Goal: Information Seeking & Learning: Check status

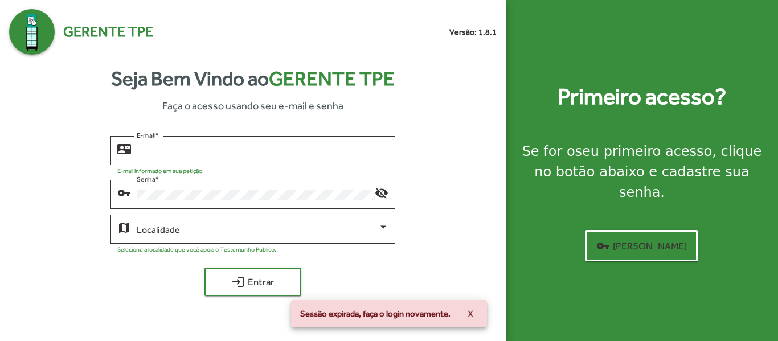
type input "**********"
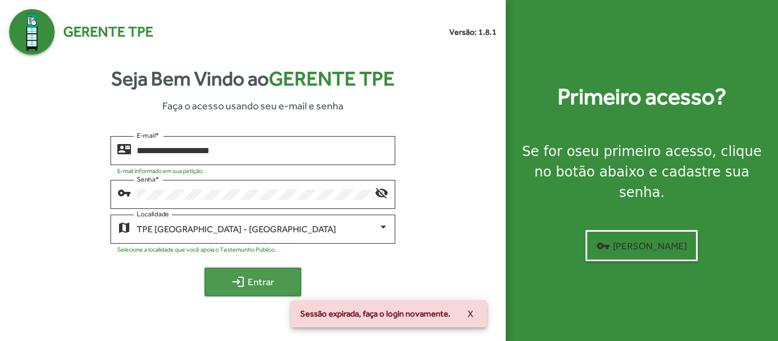
click at [230, 283] on span "login Entrar" at bounding box center [253, 282] width 76 height 21
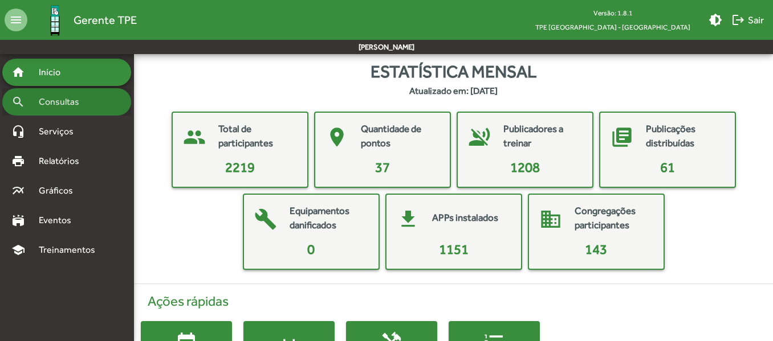
click at [68, 108] on span "Consultas" at bounding box center [63, 102] width 62 height 14
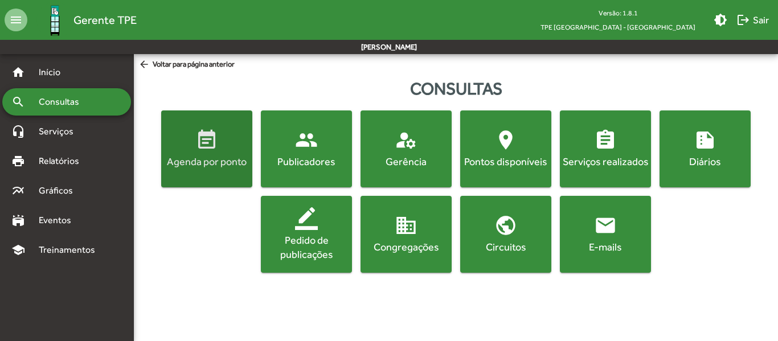
click at [205, 155] on div "Agenda por ponto" at bounding box center [207, 161] width 87 height 14
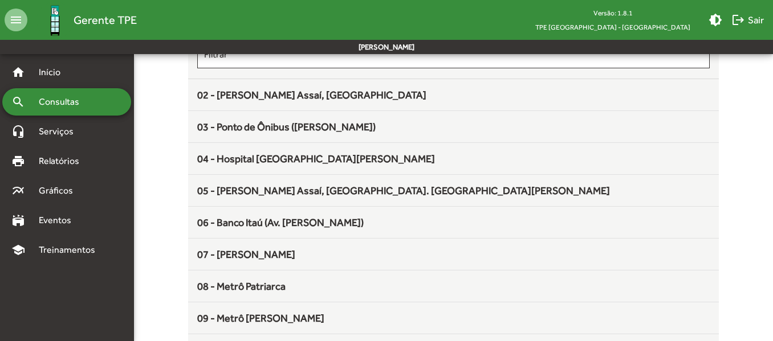
scroll to position [138, 0]
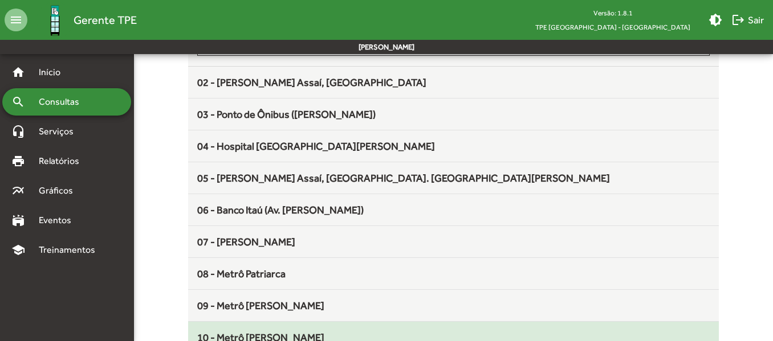
click at [303, 335] on div "10 - Metrô [PERSON_NAME]" at bounding box center [453, 337] width 512 height 15
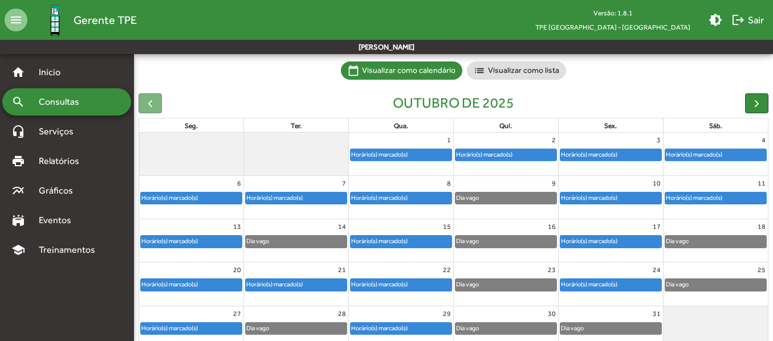
scroll to position [81, 0]
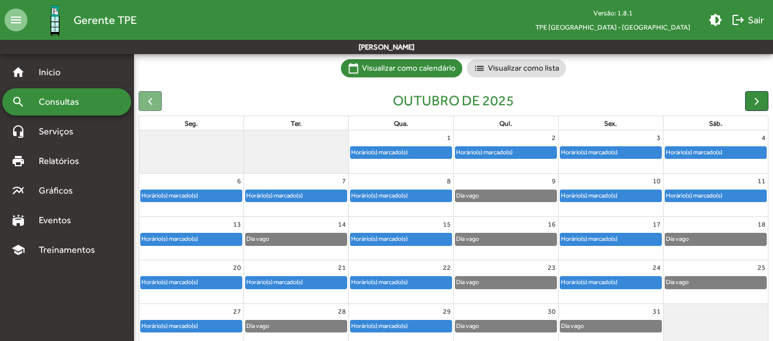
click at [428, 192] on div "Horário(s) marcado(s)" at bounding box center [400, 195] width 101 height 11
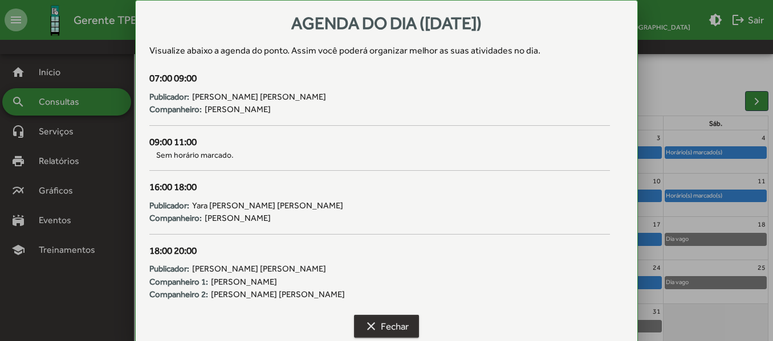
click at [375, 325] on mat-icon "clear" at bounding box center [371, 327] width 14 height 14
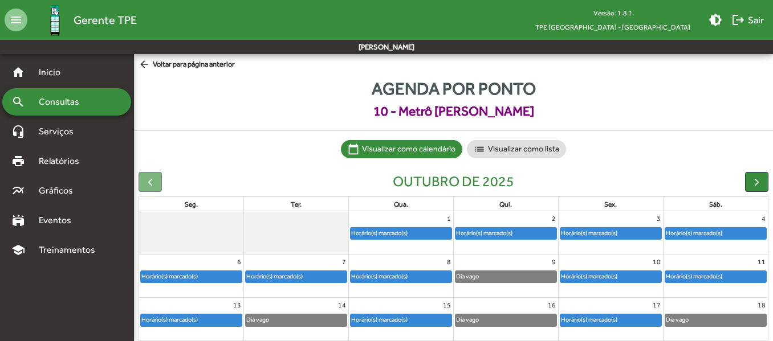
scroll to position [81, 0]
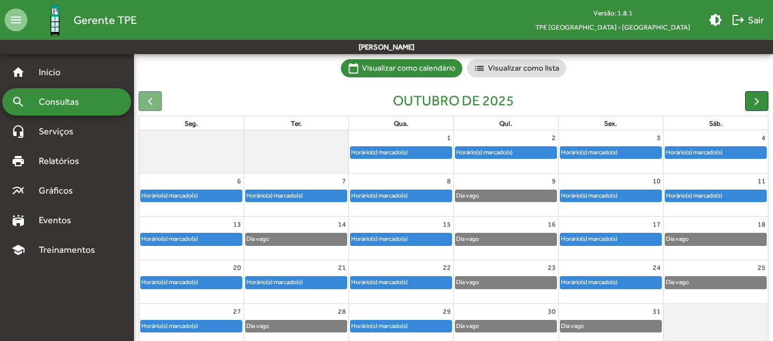
click at [482, 191] on div "Dia vago" at bounding box center [505, 195] width 101 height 11
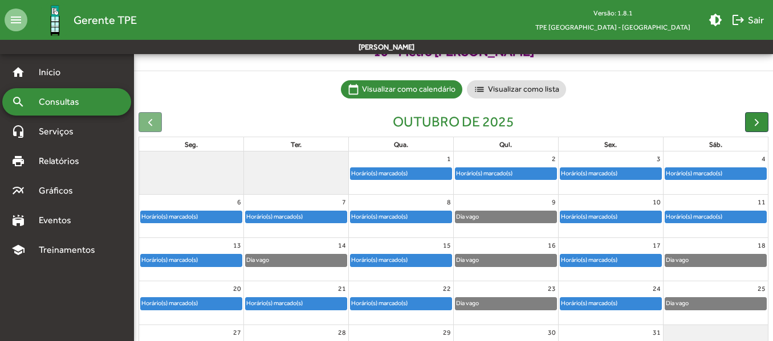
scroll to position [55, 0]
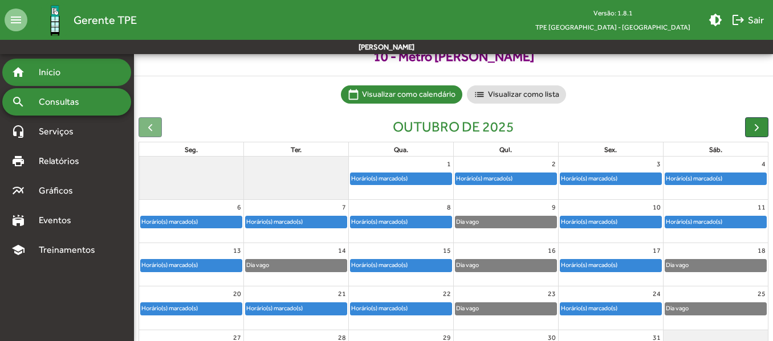
click at [74, 68] on span "Início" at bounding box center [54, 73] width 45 height 14
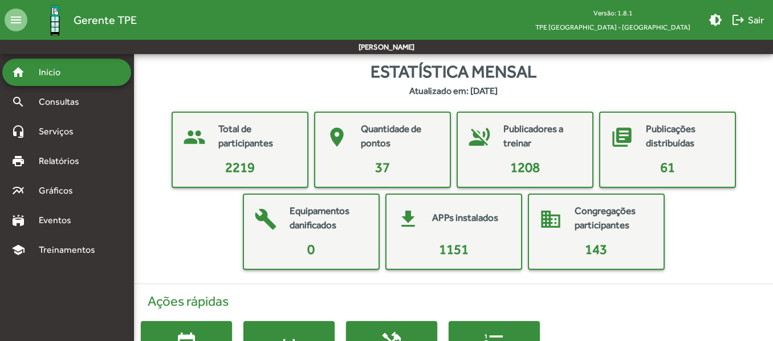
click at [368, 158] on mat-card-content "37" at bounding box center [382, 167] width 125 height 21
click at [381, 137] on mat-card-title "Quantidade de pontos" at bounding box center [399, 136] width 77 height 29
click at [245, 150] on mat-card-title "Total de participantes" at bounding box center [256, 136] width 77 height 29
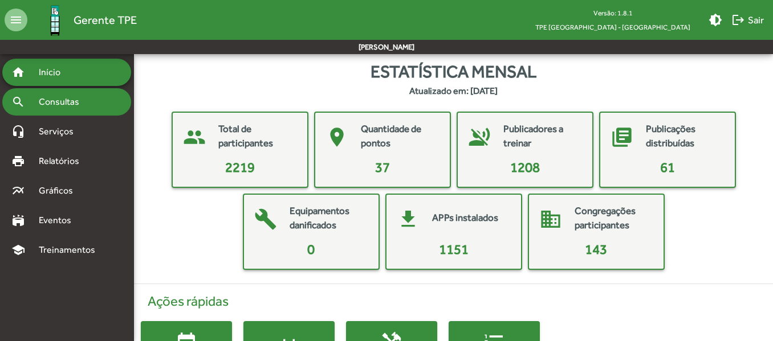
click at [68, 100] on span "Consultas" at bounding box center [63, 102] width 62 height 14
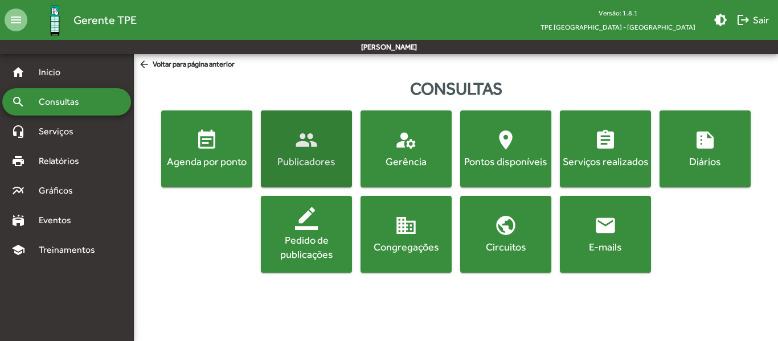
click at [309, 156] on div "Publicadores" at bounding box center [306, 161] width 87 height 14
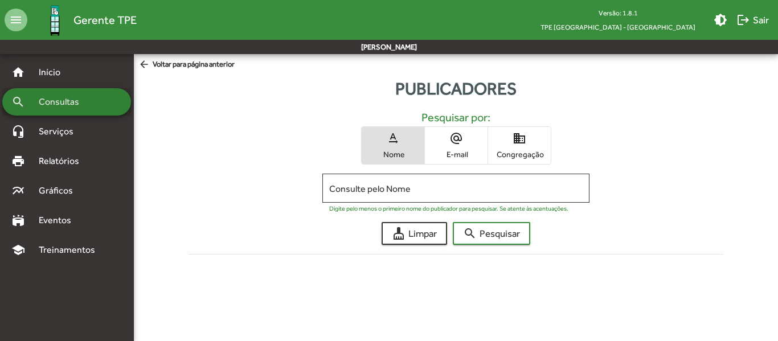
click at [97, 105] on div "search Consultas" at bounding box center [66, 101] width 129 height 27
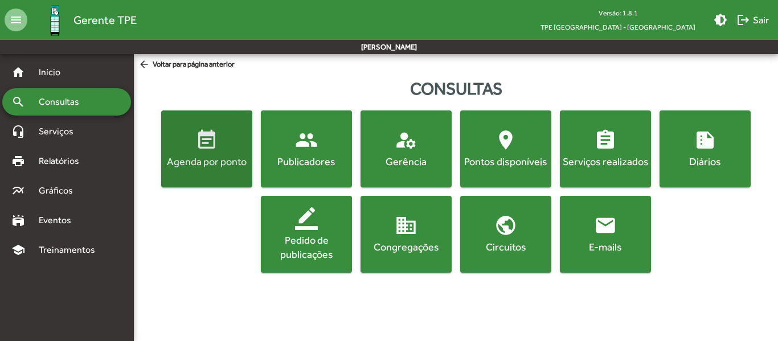
click at [209, 169] on button "event_note Agenda por ponto" at bounding box center [206, 149] width 91 height 77
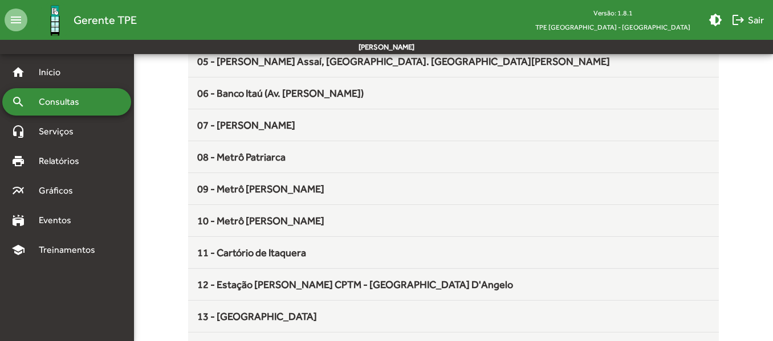
scroll to position [292, 0]
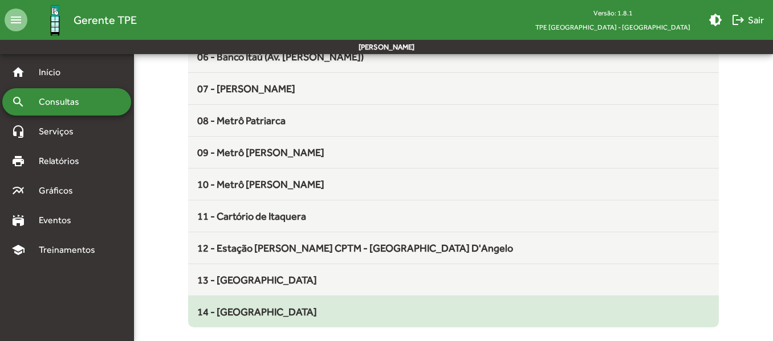
click at [227, 320] on mat-list-item "14 - [GEOGRAPHIC_DATA]" at bounding box center [453, 311] width 530 height 31
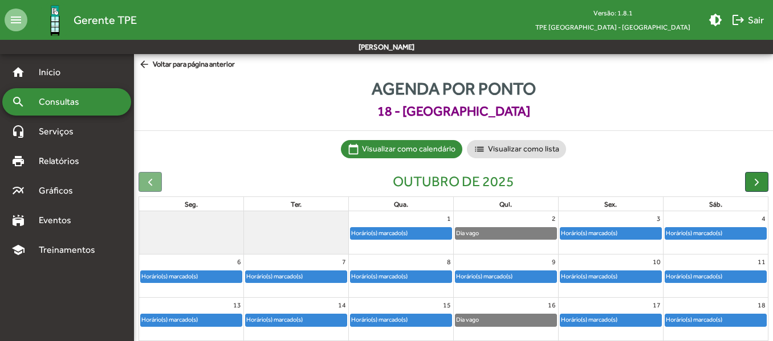
click at [716, 275] on div "Horário(s) marcado(s)" at bounding box center [694, 276] width 58 height 11
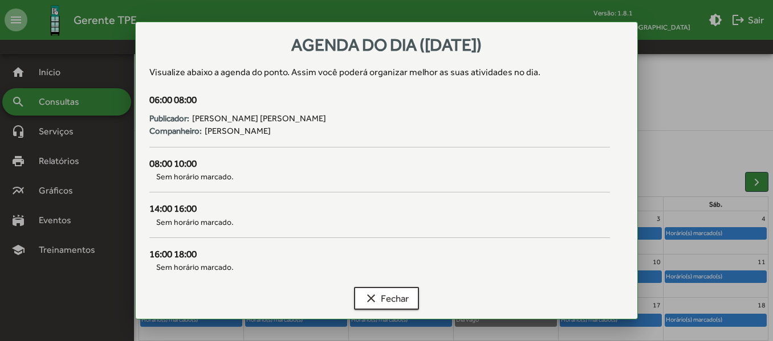
click at [90, 107] on div at bounding box center [386, 170] width 773 height 341
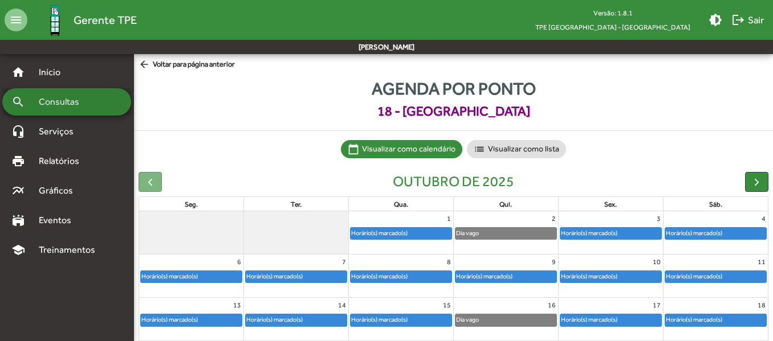
click at [80, 100] on span "Consultas" at bounding box center [63, 102] width 62 height 14
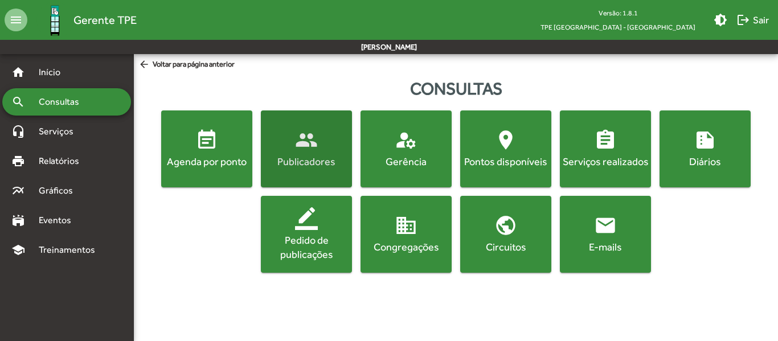
click at [321, 172] on button "people Publicadores" at bounding box center [306, 149] width 91 height 77
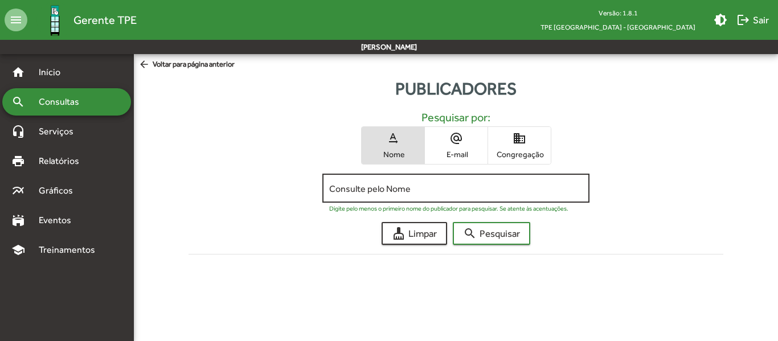
click at [367, 198] on div "Consulte pelo Nome" at bounding box center [456, 187] width 254 height 31
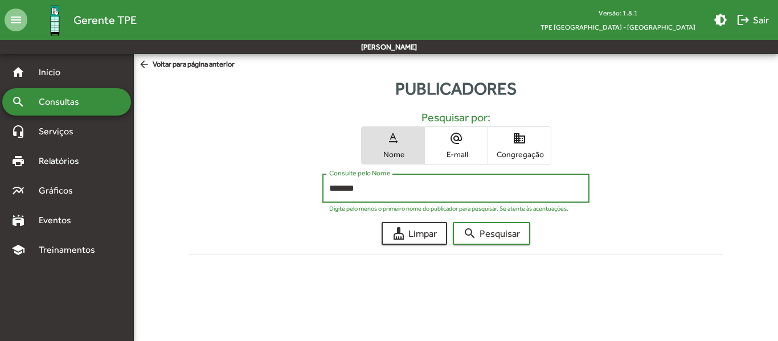
type input "*******"
click at [453, 222] on button "search Pesquisar" at bounding box center [491, 233] width 77 height 23
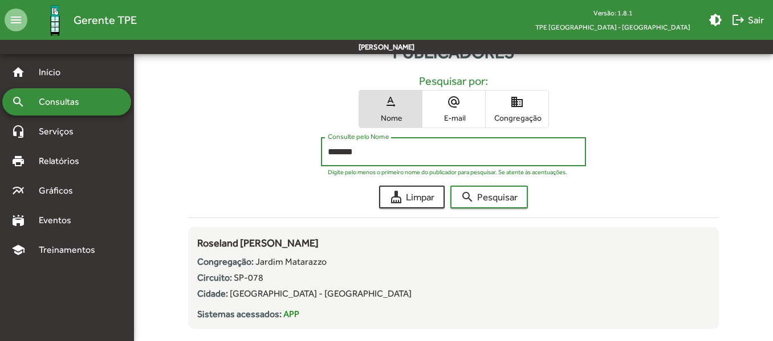
scroll to position [61, 0]
